Goal: Task Accomplishment & Management: Use online tool/utility

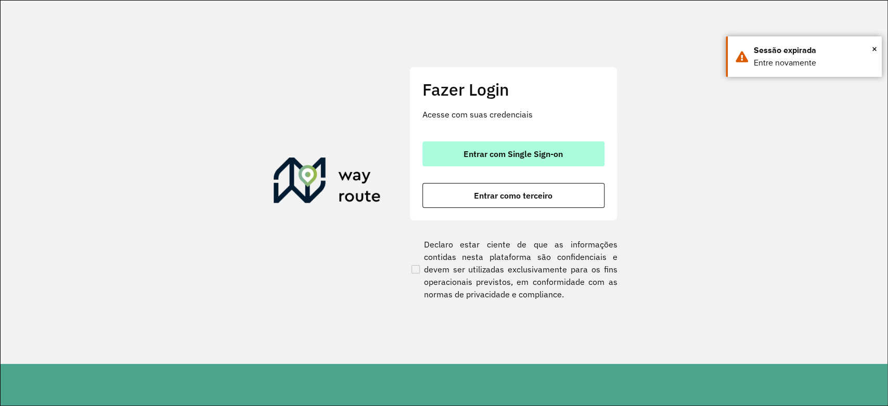
click at [508, 150] on span "Entrar com Single Sign-on" at bounding box center [513, 154] width 99 height 8
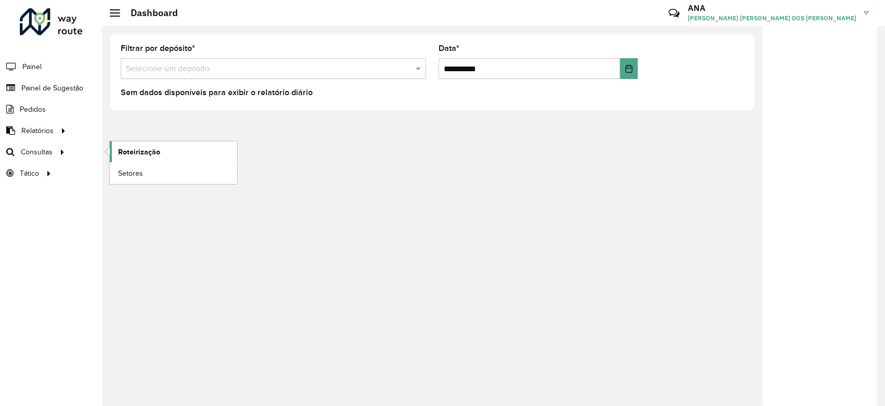
click at [131, 150] on span "Roteirização" at bounding box center [139, 152] width 42 height 11
click at [134, 148] on span "Roteirização" at bounding box center [139, 152] width 42 height 11
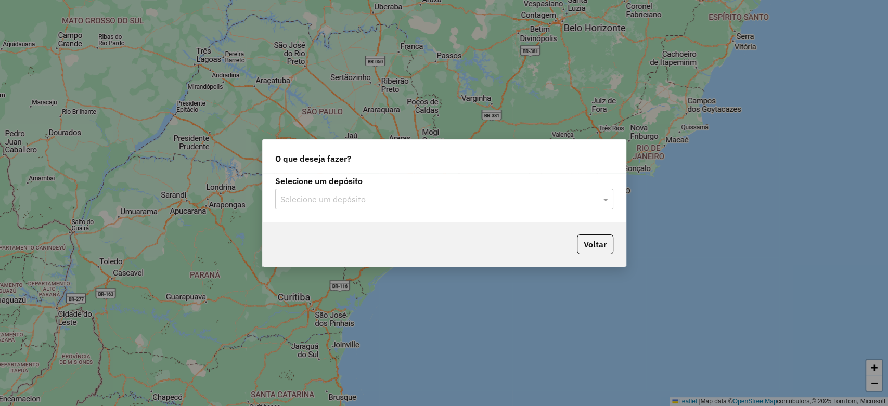
click at [388, 204] on input "text" at bounding box center [433, 200] width 307 height 12
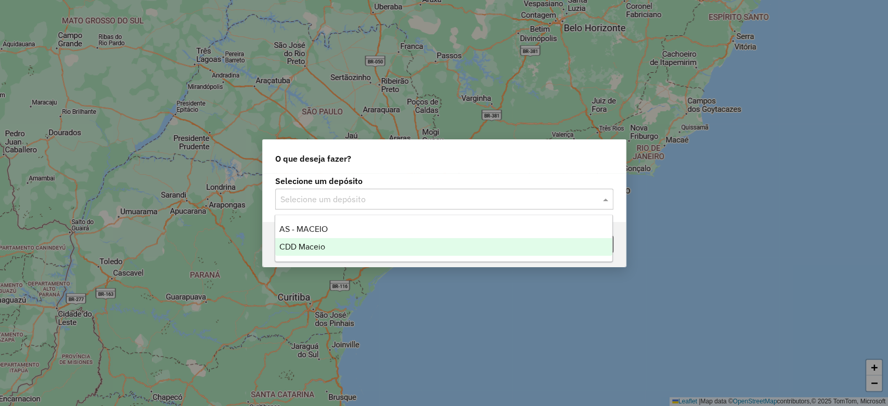
click at [400, 247] on div "CDD Maceio" at bounding box center [443, 247] width 337 height 18
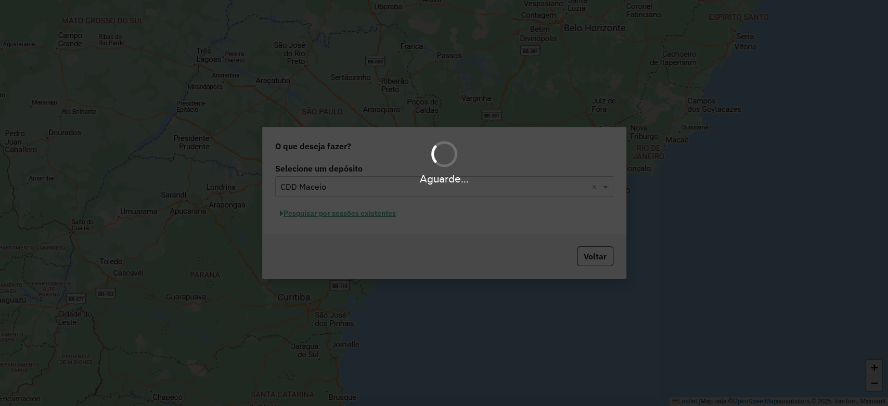
click at [390, 204] on div "Aguarde..." at bounding box center [444, 203] width 888 height 406
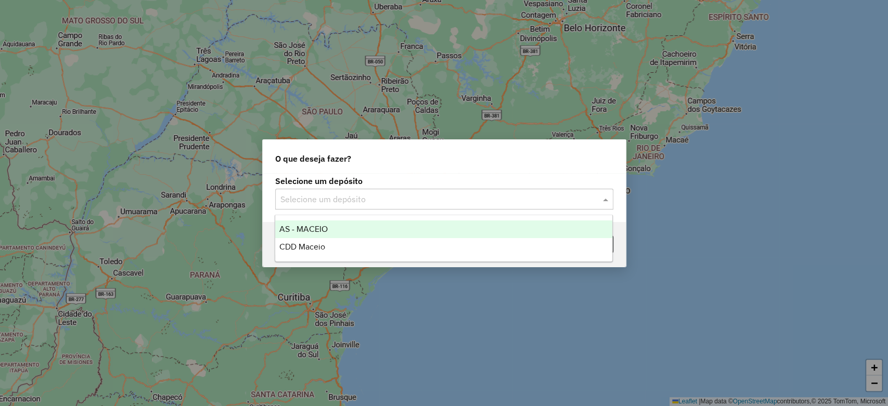
click at [515, 198] on input "text" at bounding box center [433, 200] width 307 height 12
click at [476, 239] on div "CDD Maceio" at bounding box center [443, 247] width 337 height 18
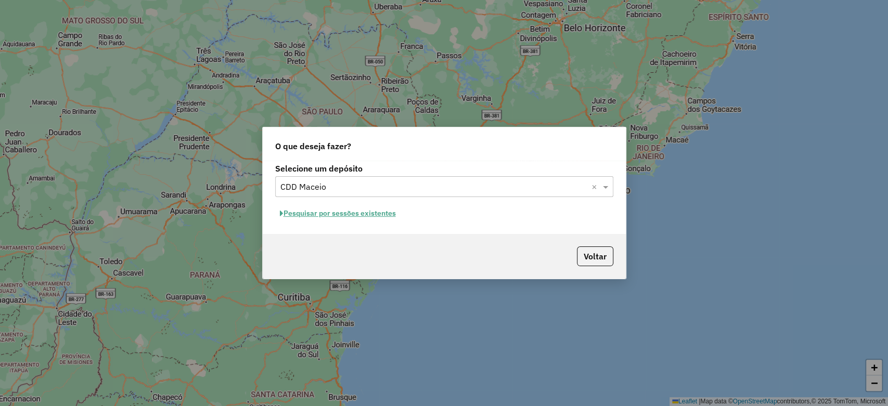
click at [365, 215] on button "Pesquisar por sessões existentes" at bounding box center [337, 214] width 125 height 16
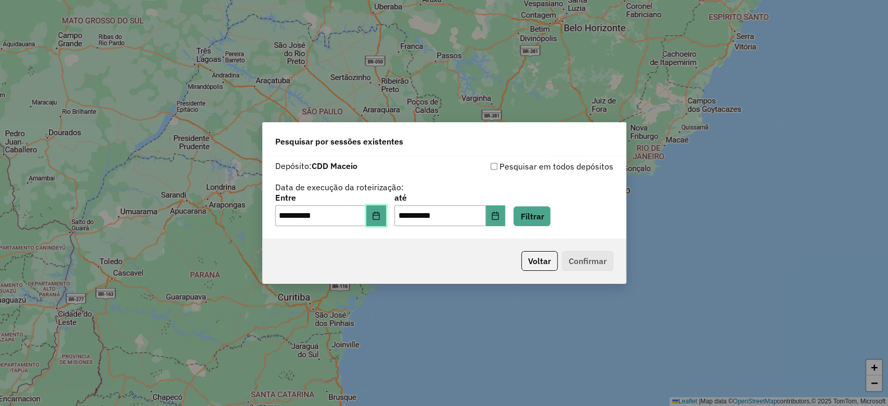
click at [380, 219] on icon "Choose Date" at bounding box center [376, 216] width 8 height 8
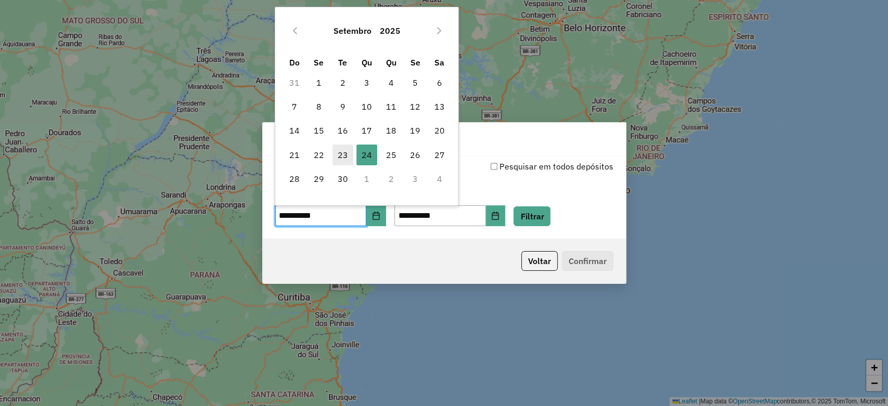
click at [342, 157] on span "23" at bounding box center [342, 155] width 21 height 21
type input "**********"
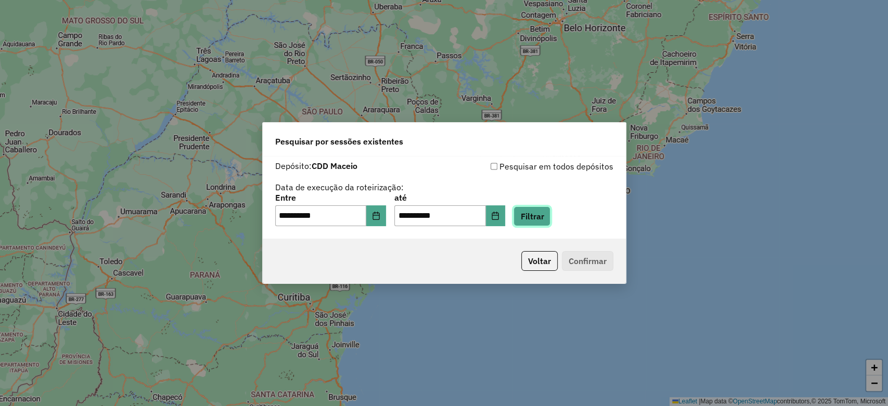
click at [550, 210] on button "Filtrar" at bounding box center [532, 217] width 37 height 20
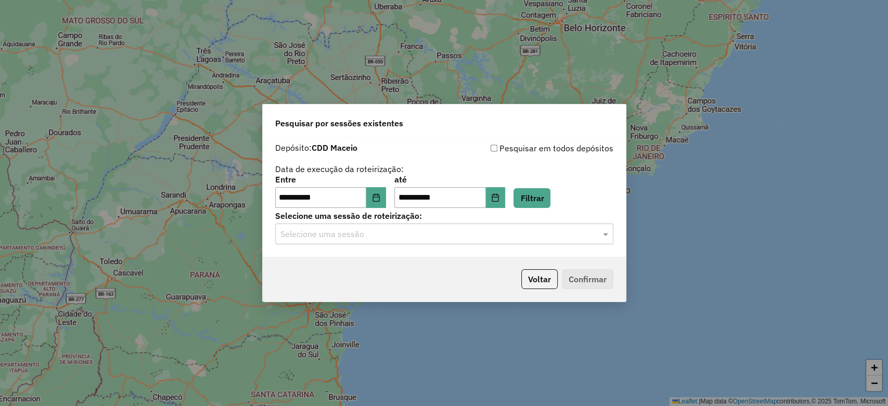
click at [553, 239] on input "text" at bounding box center [433, 234] width 307 height 12
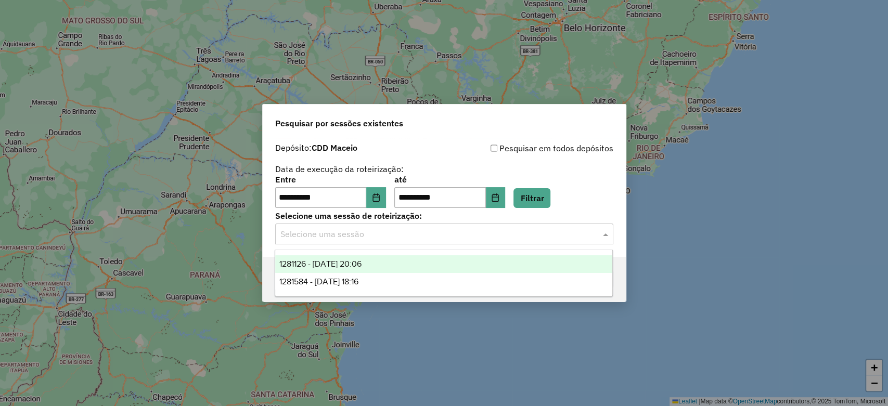
click at [332, 266] on span "1281126 - 23/09/2025 20:06" at bounding box center [320, 264] width 82 height 9
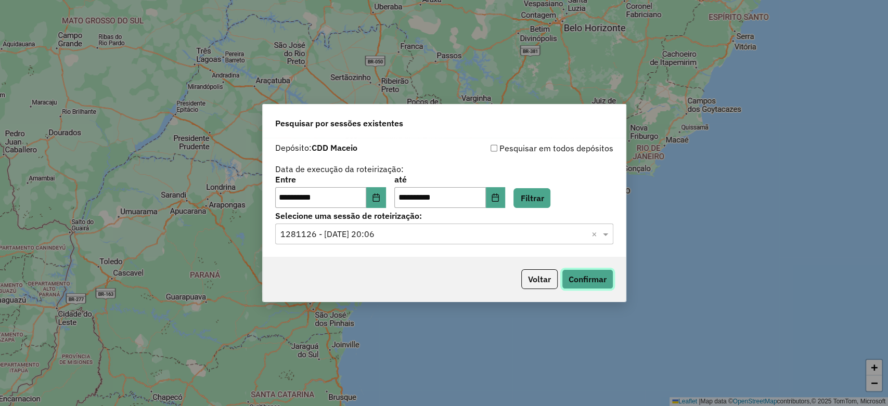
click at [584, 281] on button "Confirmar" at bounding box center [588, 280] width 52 height 20
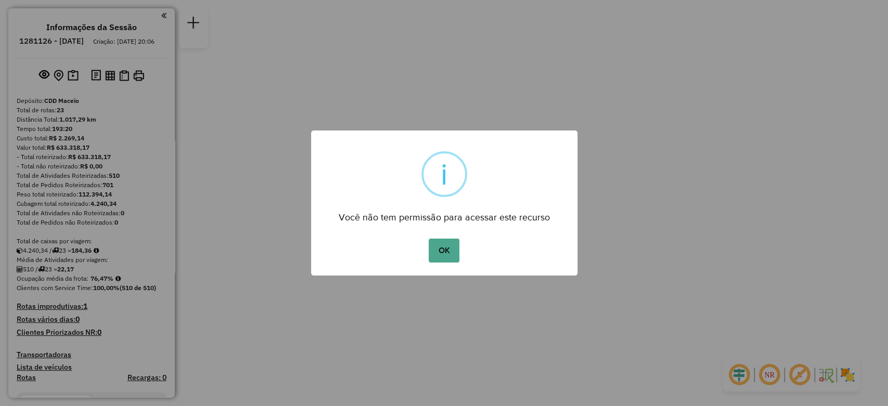
drag, startPoint x: 885, startPoint y: 0, endPoint x: 440, endPoint y: 165, distance: 474.6
click at [440, 0] on body "Aguarde... Pop-up bloqueado! Seu navegador bloqueou automáticamente a abertura …" at bounding box center [444, 0] width 888 height 0
click at [446, 245] on button "OK" at bounding box center [444, 251] width 31 height 24
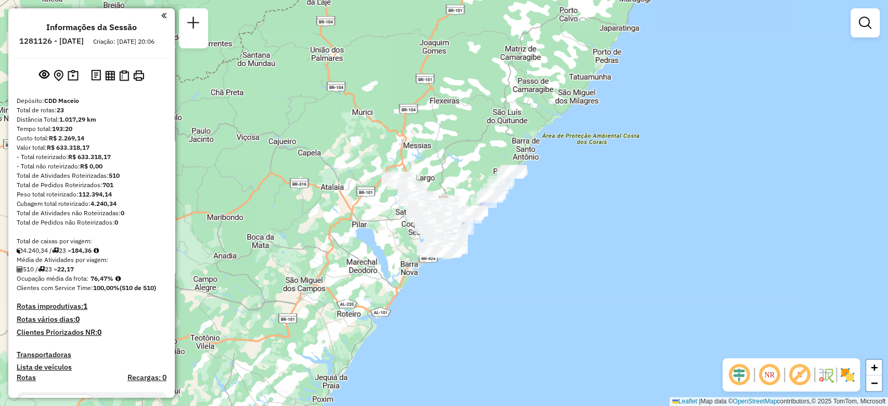
scroll to position [1510, 0]
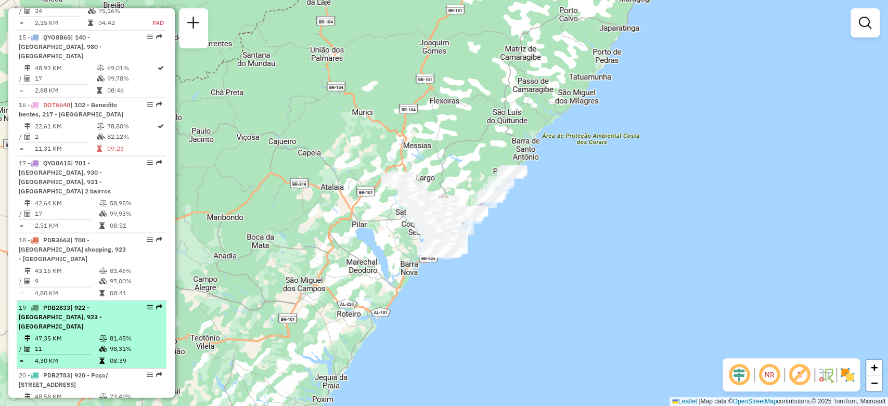
select select "**********"
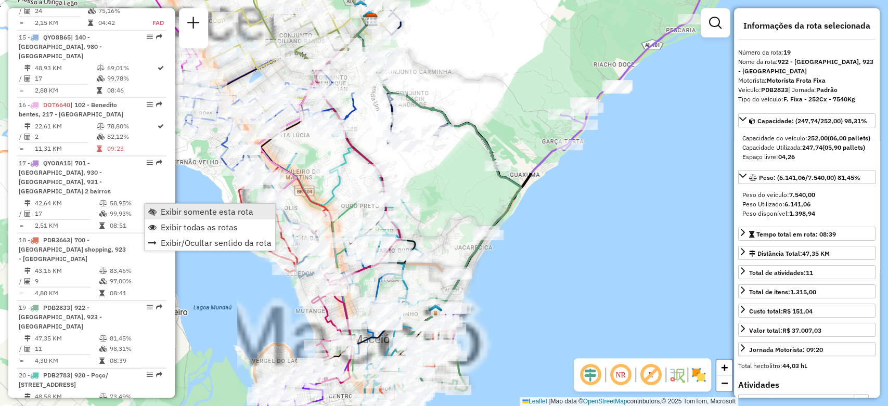
click at [165, 210] on span "Exibir somente esta rota" at bounding box center [207, 212] width 93 height 8
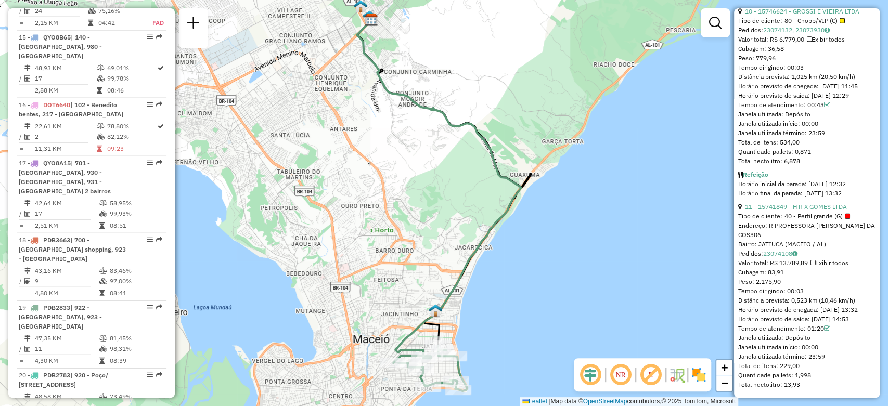
scroll to position [2096, 0]
drag, startPoint x: 803, startPoint y: 89, endPoint x: 788, endPoint y: 89, distance: 15.1
click at [788, 72] on div "Tempo dirigindo: 00:03" at bounding box center [806, 67] width 137 height 9
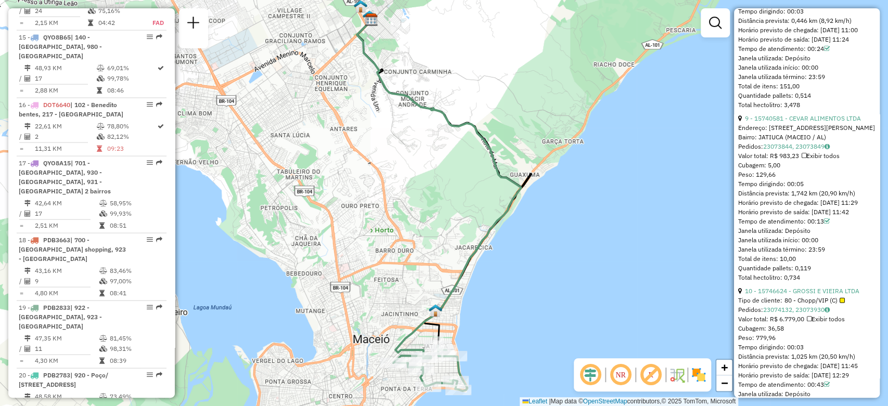
scroll to position [1745, 0]
drag, startPoint x: 810, startPoint y: 80, endPoint x: 787, endPoint y: 84, distance: 23.3
click at [787, 16] on div "Tempo dirigindo: 00:03" at bounding box center [806, 10] width 137 height 9
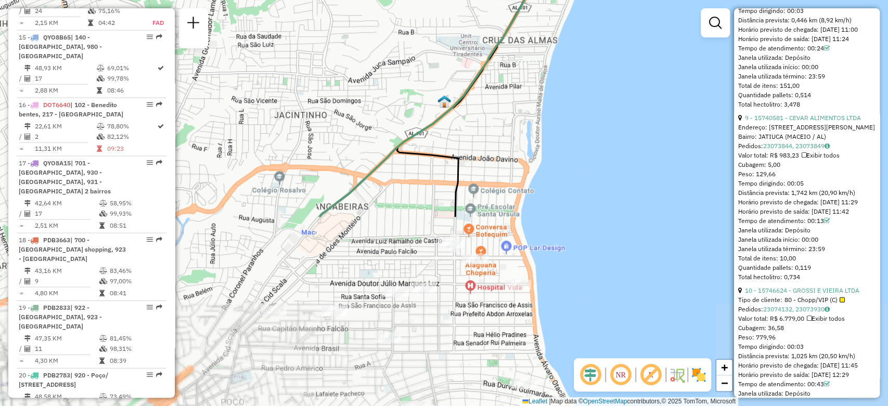
drag, startPoint x: 446, startPoint y: 304, endPoint x: 486, endPoint y: 74, distance: 233.4
click at [486, 74] on div "Janela de atendimento Grade de atendimento Capacidade Transportadoras Veículos …" at bounding box center [444, 203] width 888 height 406
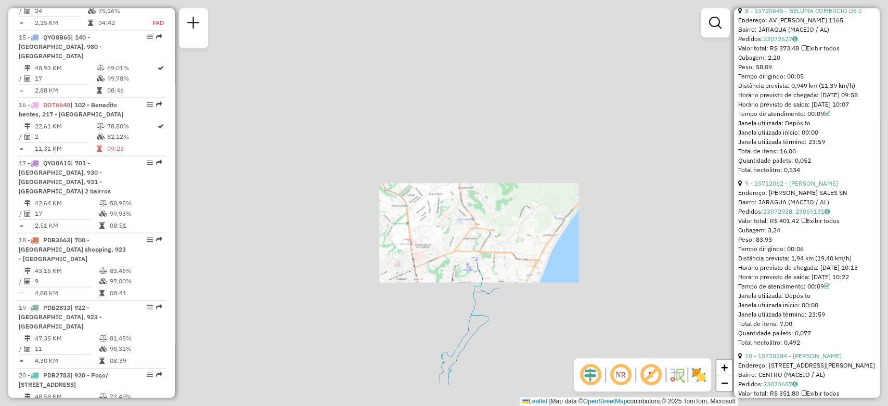
scroll to position [1763, 0]
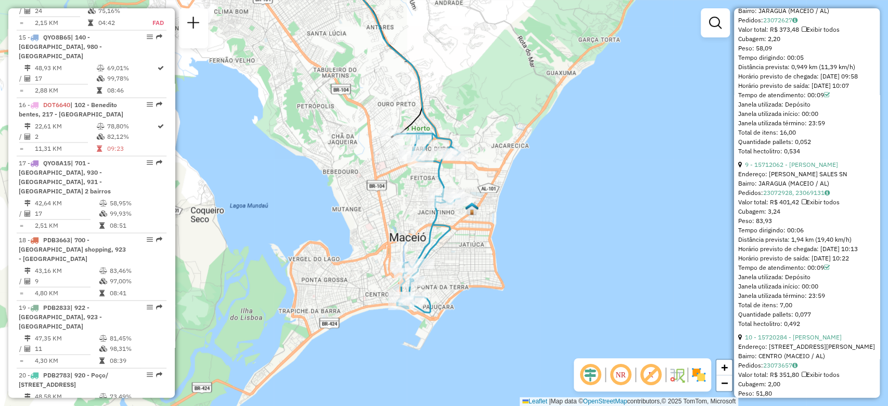
drag, startPoint x: 425, startPoint y: 339, endPoint x: 386, endPoint y: 249, distance: 97.9
click at [386, 249] on div "Janela de atendimento Grade de atendimento Capacidade Transportadoras Veículos …" at bounding box center [444, 203] width 888 height 406
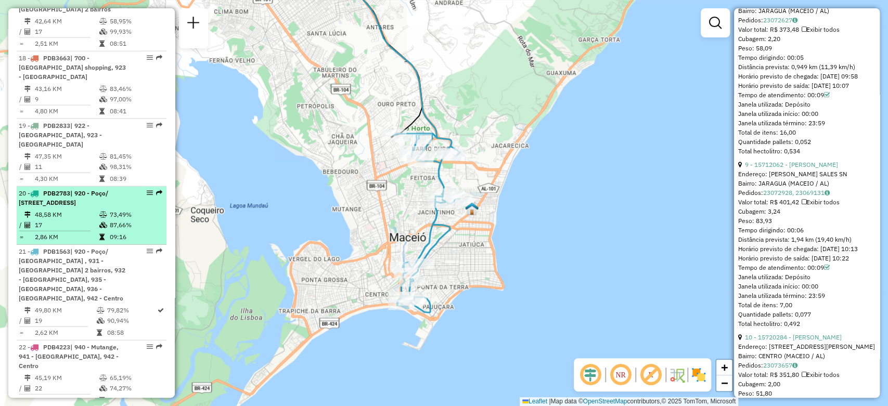
click at [85, 189] on div "20 - PDB2783 | 920 - Poço/ [STREET_ADDRESS]" at bounding box center [74, 198] width 110 height 19
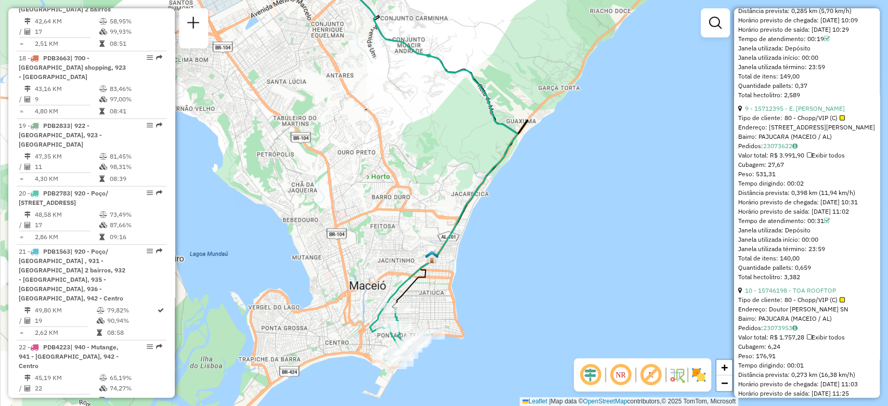
drag, startPoint x: 431, startPoint y: 319, endPoint x: 426, endPoint y: 275, distance: 44.0
click at [426, 275] on icon at bounding box center [441, 137] width 174 height 342
